Goal: Check status: Check status

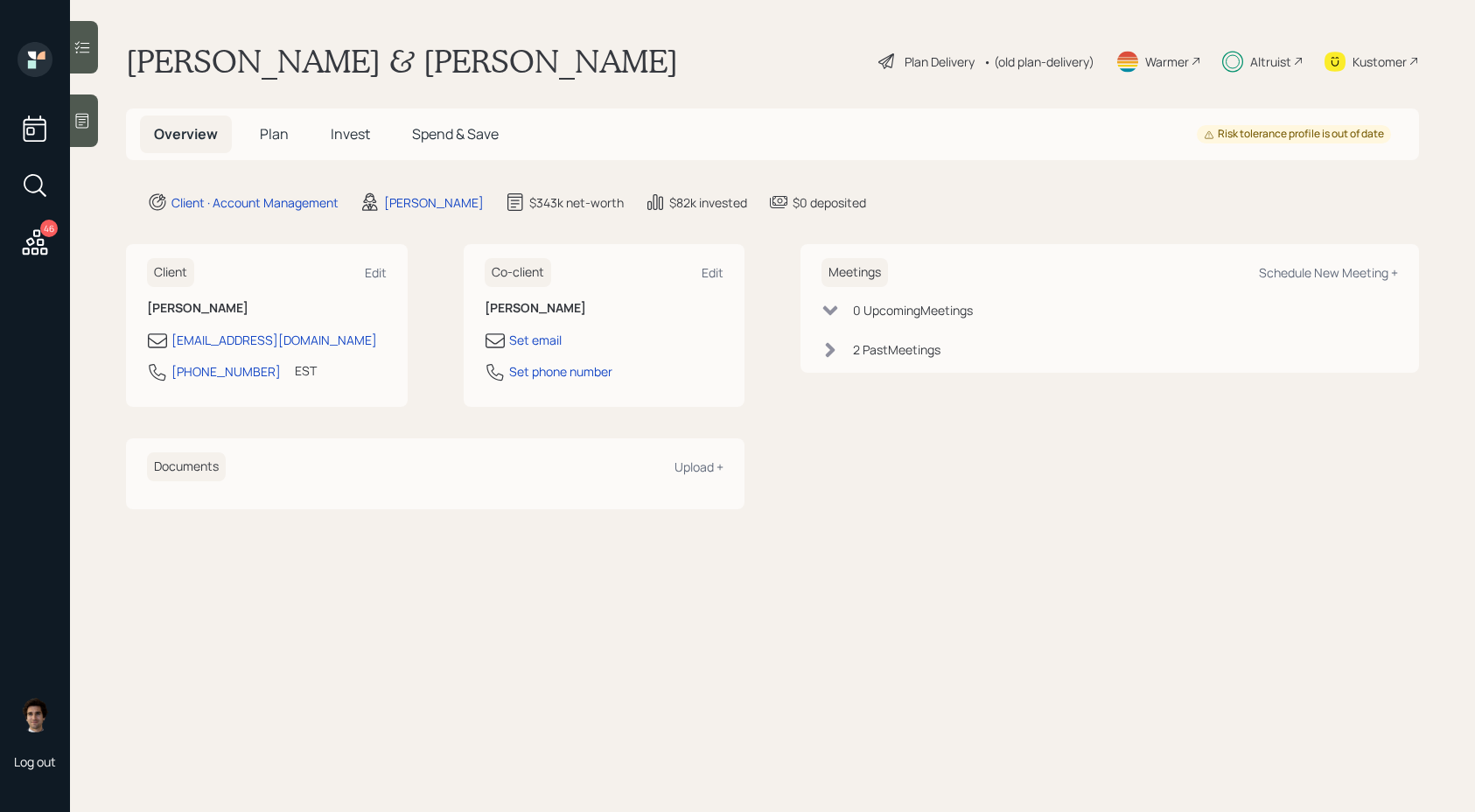
click at [361, 133] on span "Invest" at bounding box center [350, 133] width 40 height 19
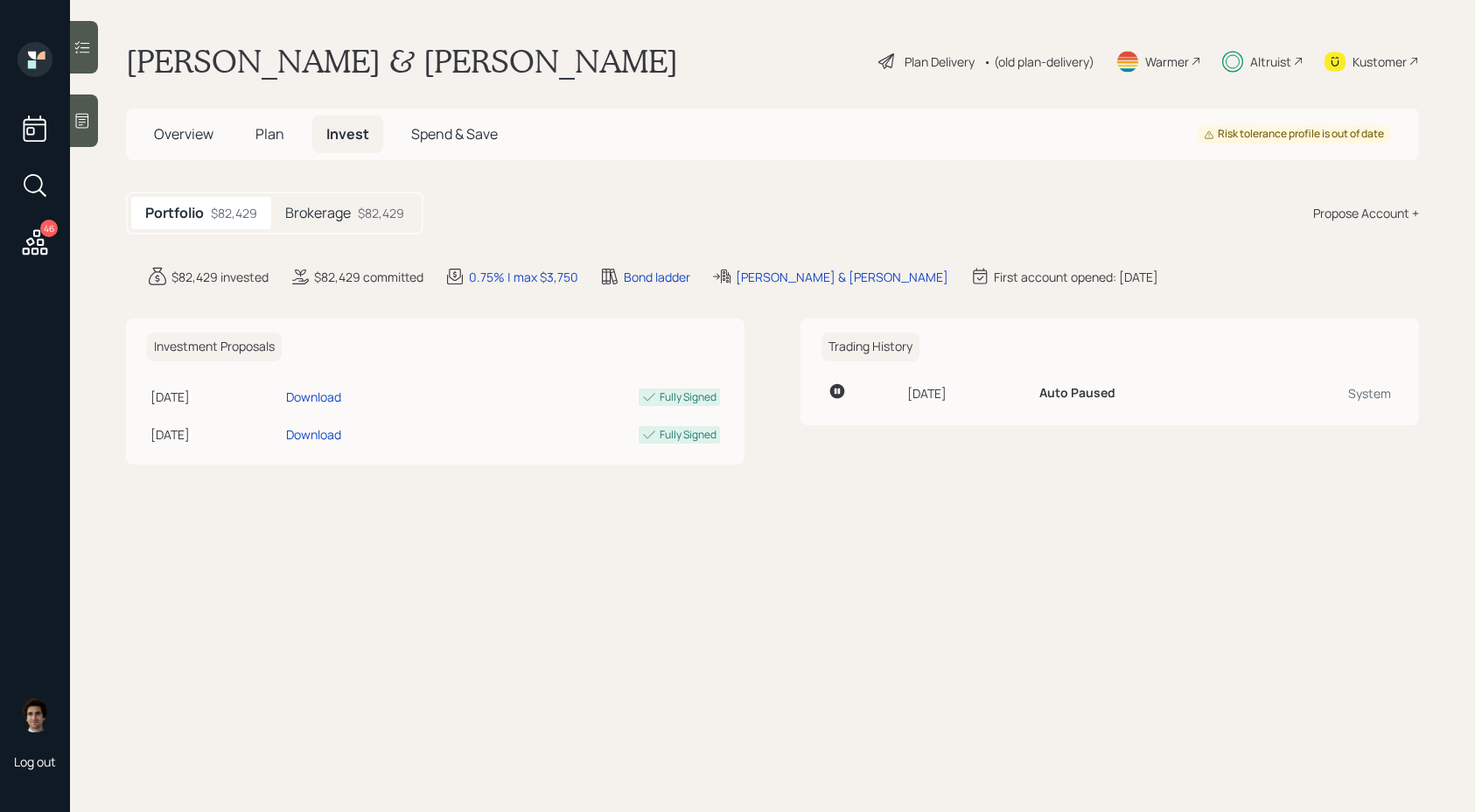
click at [385, 212] on div "$82,429" at bounding box center [381, 213] width 46 height 18
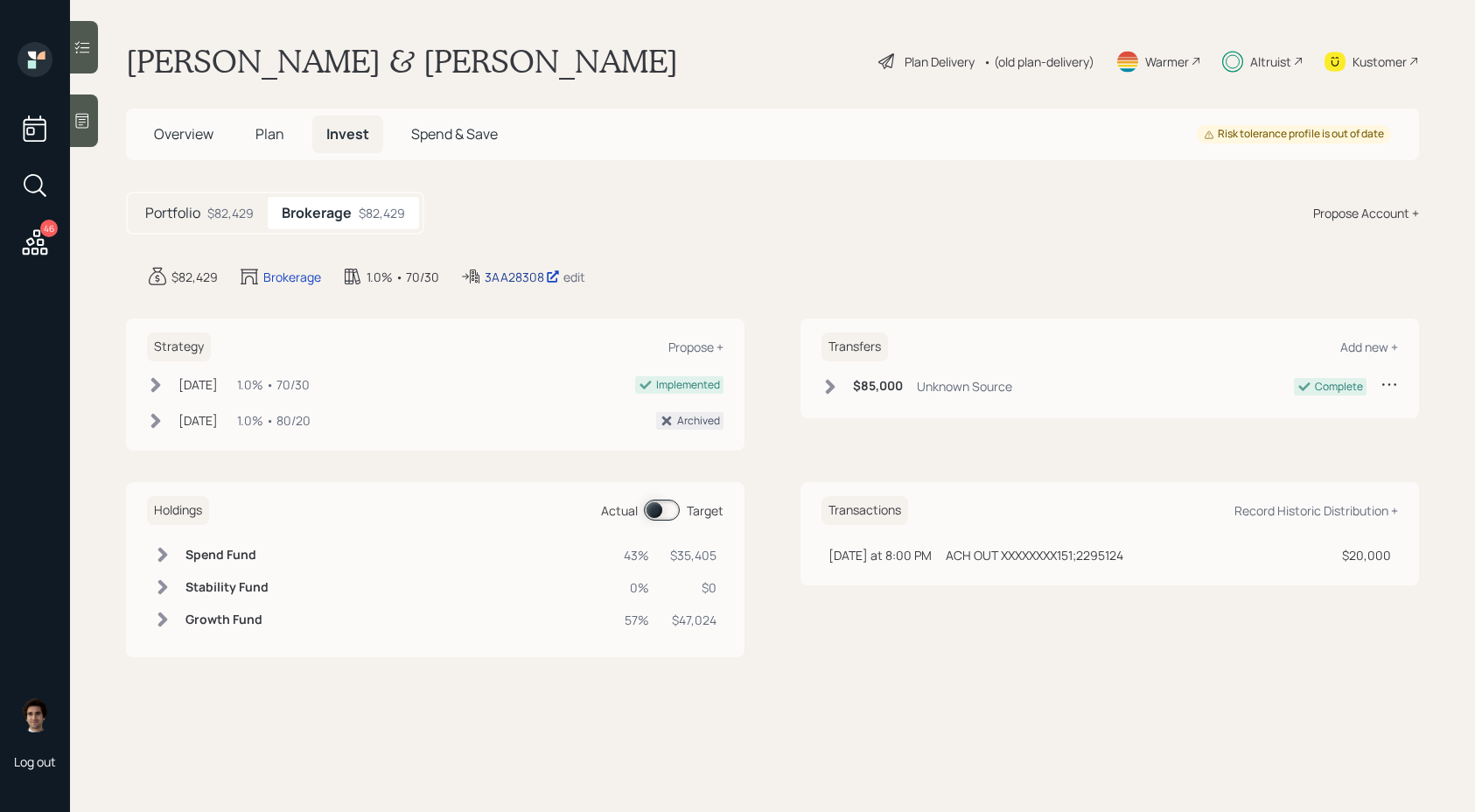
click at [535, 273] on div "3AA28308" at bounding box center [522, 277] width 75 height 18
click at [515, 282] on div "3AA28308" at bounding box center [522, 277] width 75 height 18
